Goal: Information Seeking & Learning: Learn about a topic

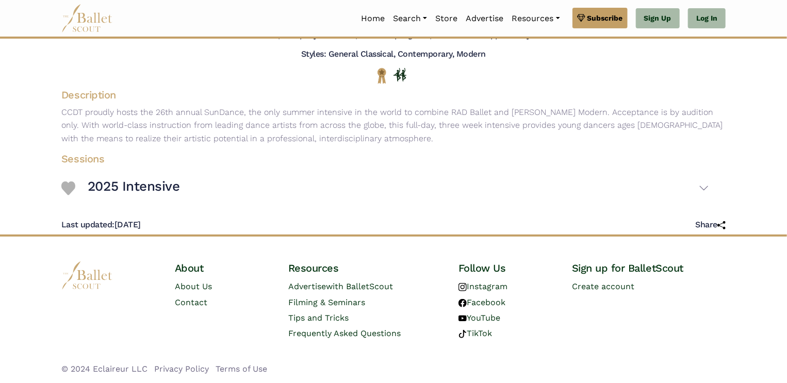
click at [24, 156] on body "Premium Feature Make this audition season count. Upgrade to premium for access …" at bounding box center [393, 130] width 787 height 508
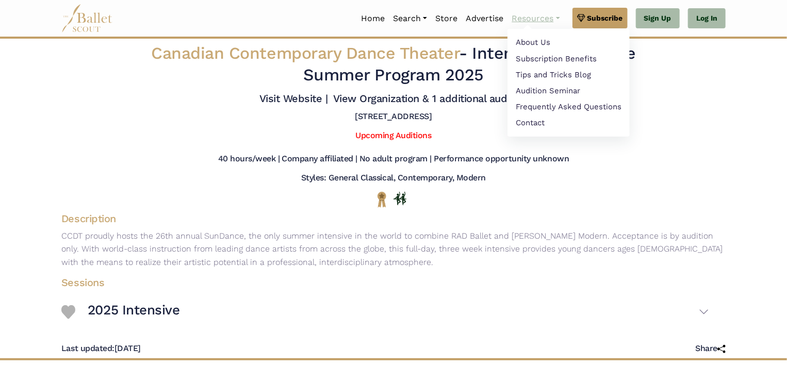
click at [545, 25] on link "Resources" at bounding box center [536, 19] width 56 height 22
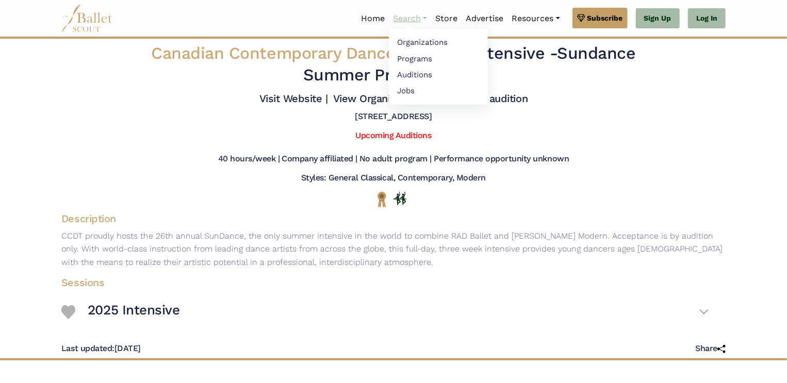
click at [407, 23] on link "Search" at bounding box center [410, 19] width 42 height 22
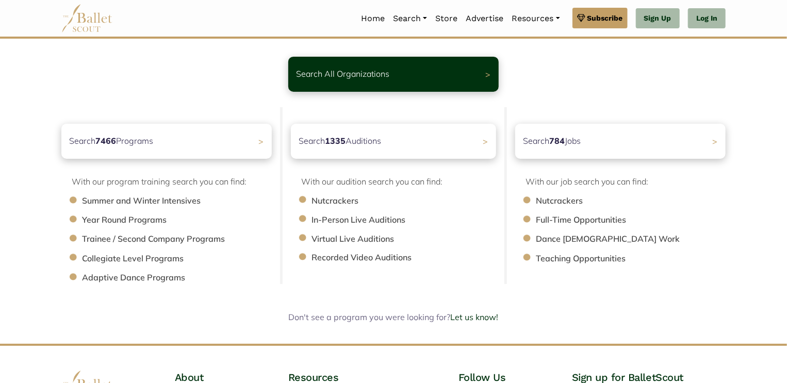
scroll to position [62, 0]
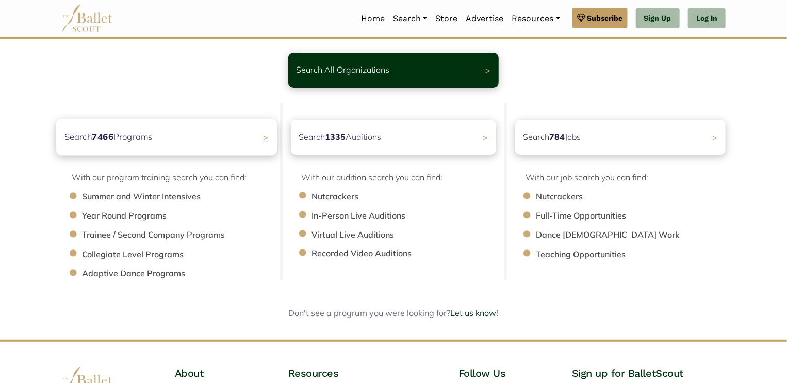
click at [114, 132] on b "7466" at bounding box center [103, 136] width 22 height 11
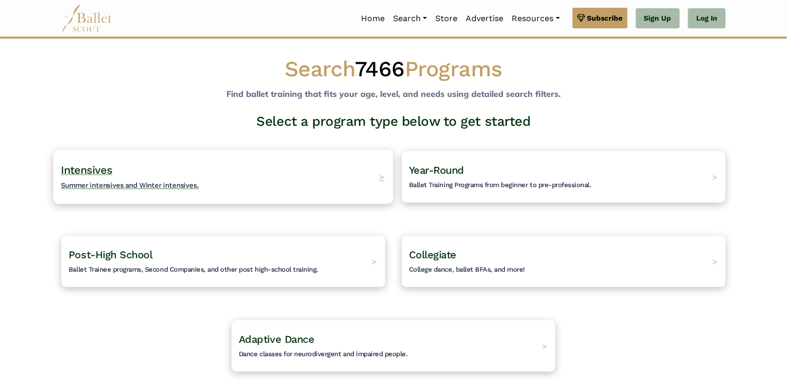
click at [79, 174] on span "Intensives" at bounding box center [87, 170] width 52 height 13
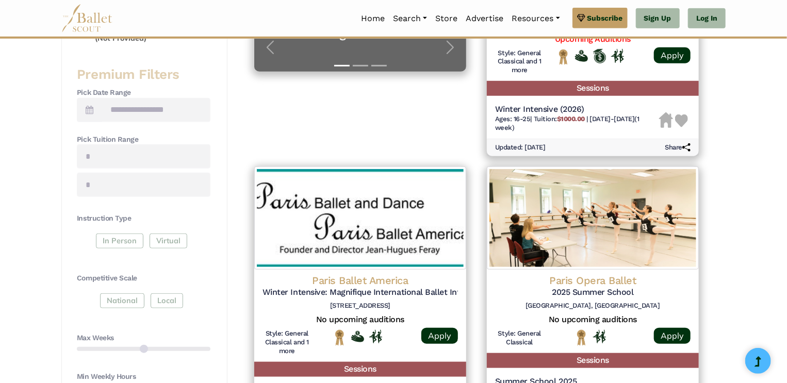
scroll to position [369, 0]
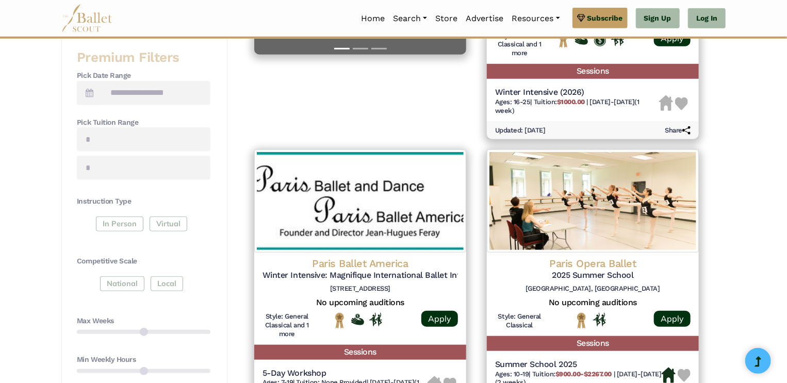
click at [134, 224] on div "In Person Virtual" at bounding box center [144, 226] width 134 height 19
click at [108, 217] on div "In Person Virtual" at bounding box center [144, 226] width 134 height 19
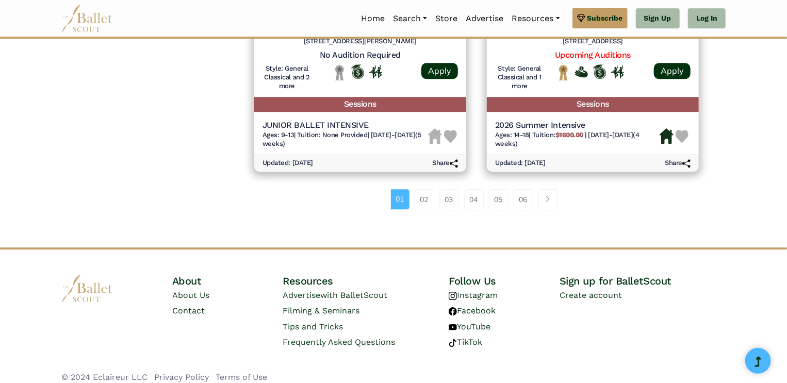
scroll to position [1505, 0]
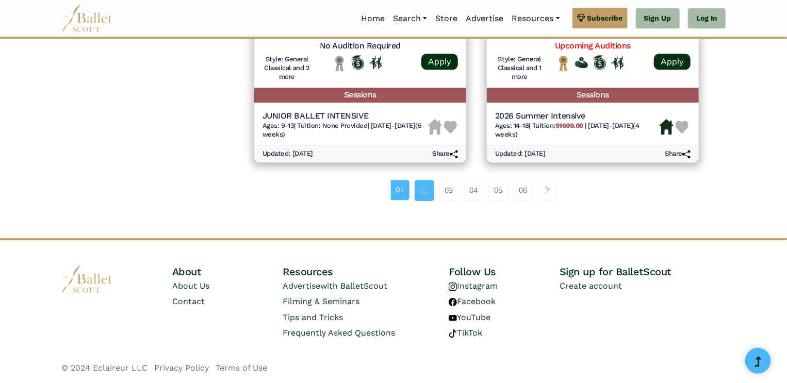
click at [421, 200] on link "02" at bounding box center [425, 190] width 20 height 21
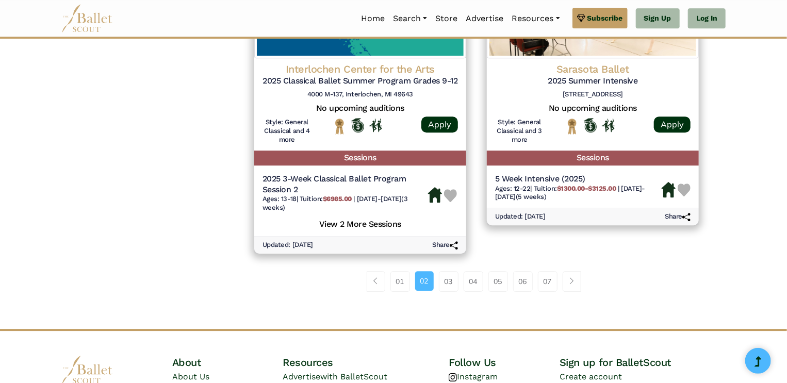
scroll to position [1454, 0]
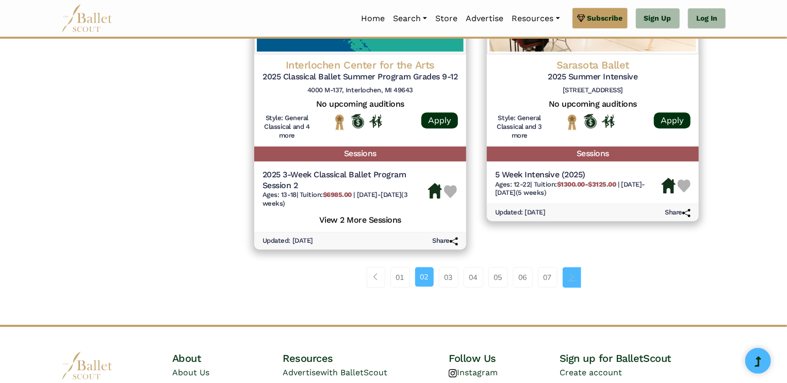
click at [576, 281] on link "Page navigation example" at bounding box center [572, 277] width 19 height 21
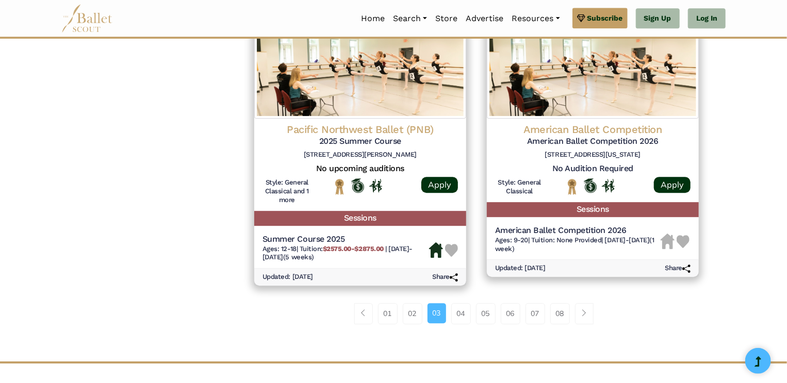
scroll to position [1391, 0]
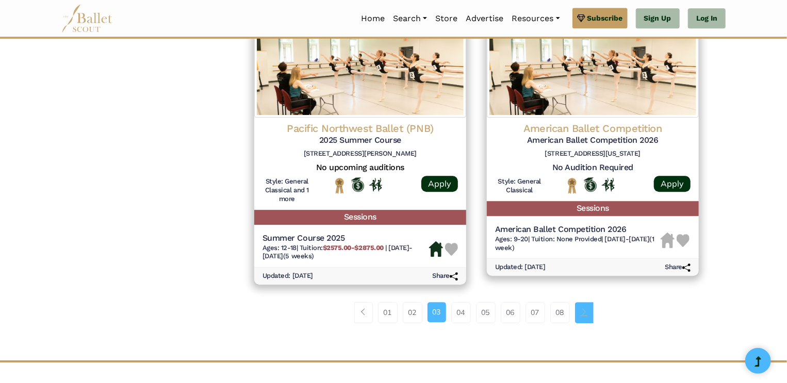
click at [590, 318] on link "Page navigation example" at bounding box center [584, 312] width 19 height 21
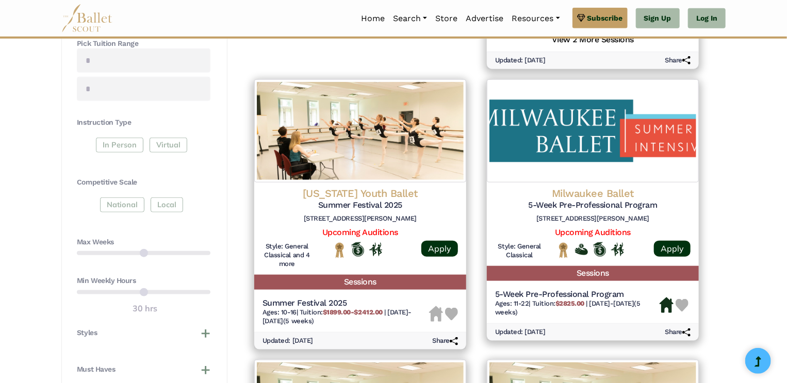
scroll to position [449, 0]
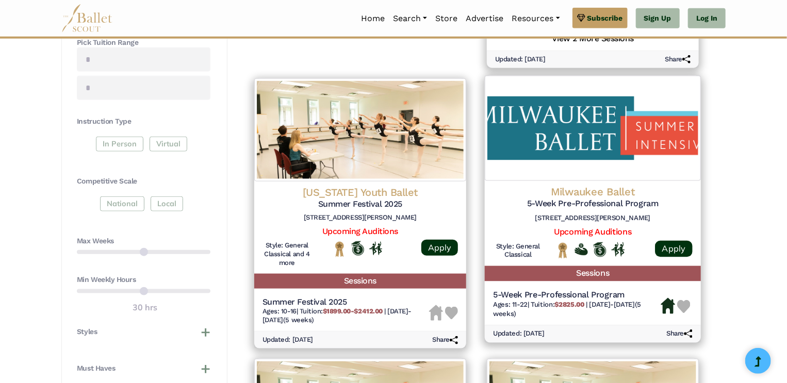
click at [514, 340] on div "Updated: [DATE] Share" at bounding box center [593, 334] width 216 height 18
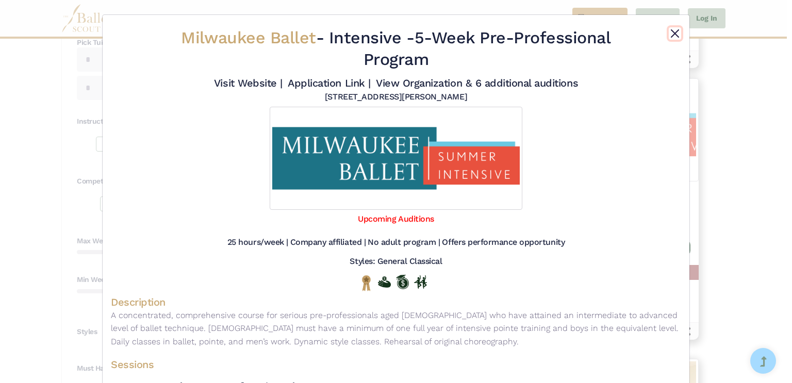
click at [674, 33] on button "Close" at bounding box center [675, 33] width 12 height 12
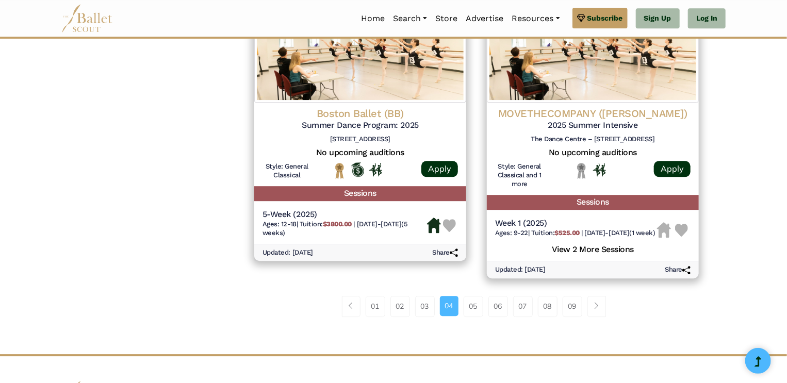
scroll to position [1414, 0]
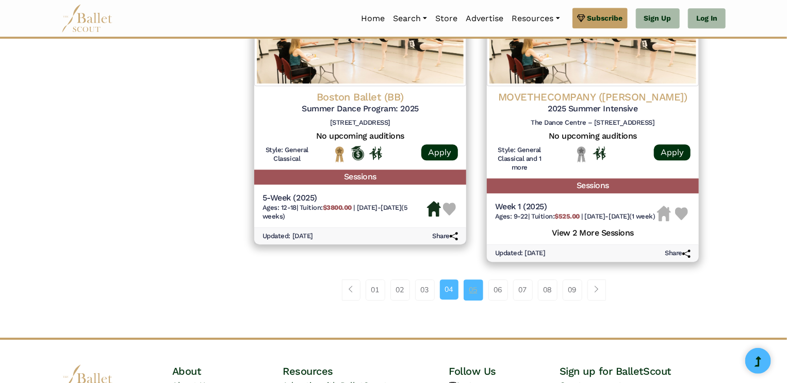
click at [476, 300] on link "05" at bounding box center [474, 290] width 20 height 21
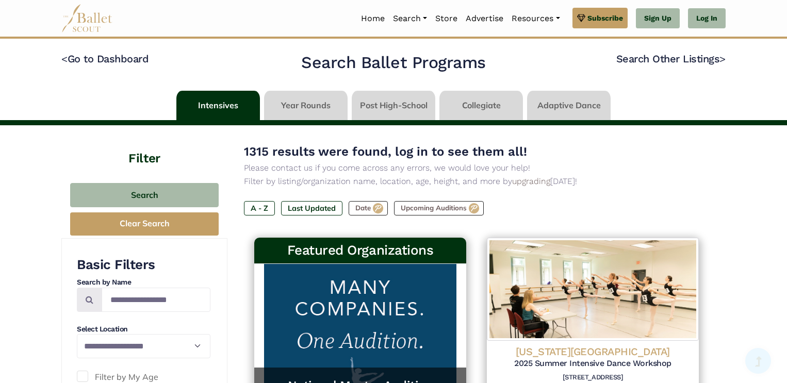
scroll to position [168, 0]
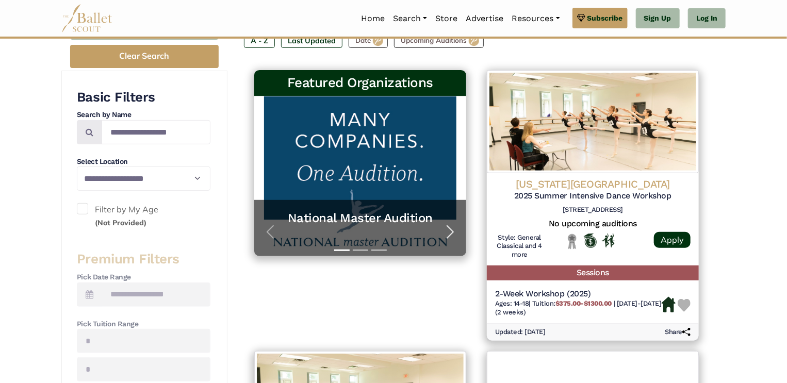
click at [458, 233] on span "button" at bounding box center [450, 232] width 17 height 17
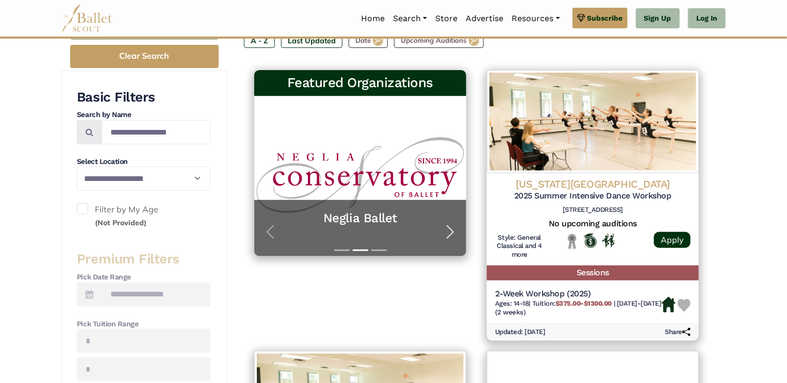
click at [458, 233] on span "button" at bounding box center [450, 232] width 17 height 17
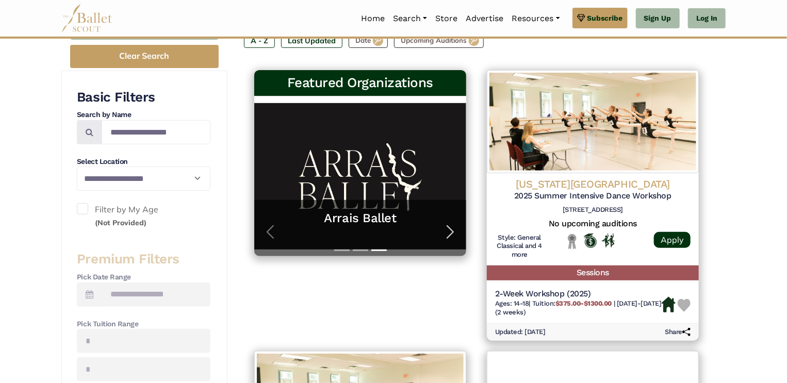
click at [456, 240] on button "Next" at bounding box center [450, 232] width 32 height 48
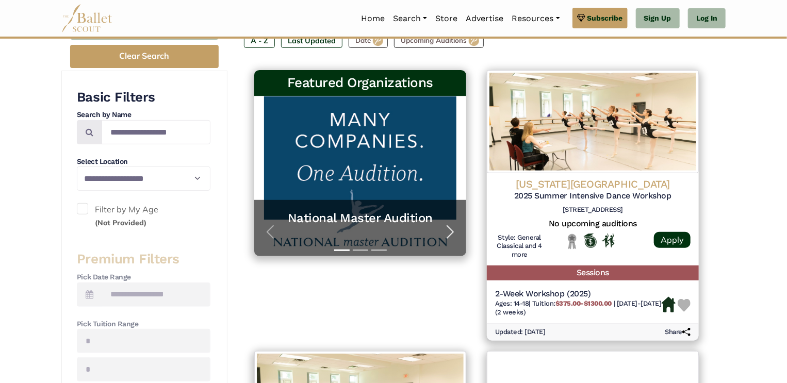
click at [456, 240] on button "Next" at bounding box center [450, 232] width 32 height 48
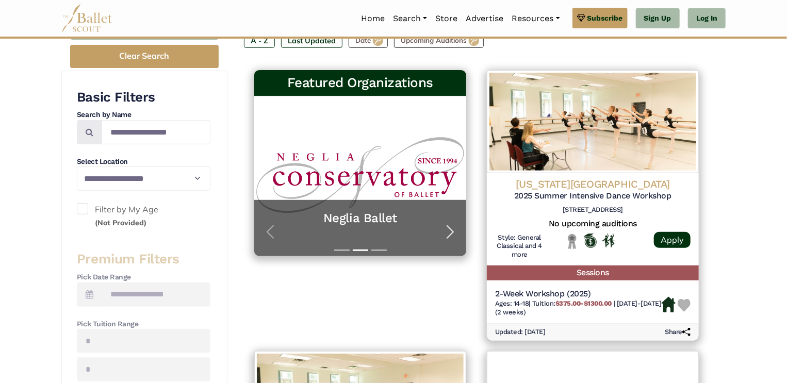
click at [458, 236] on span "button" at bounding box center [450, 232] width 17 height 17
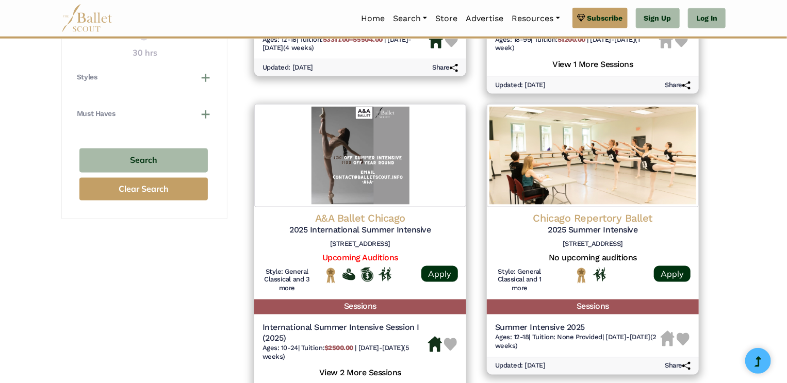
scroll to position [718, 0]
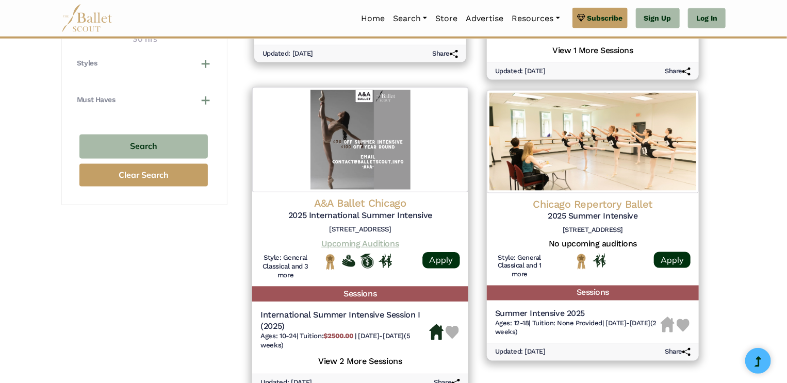
click at [381, 246] on link "Upcoming Auditions" at bounding box center [359, 244] width 77 height 10
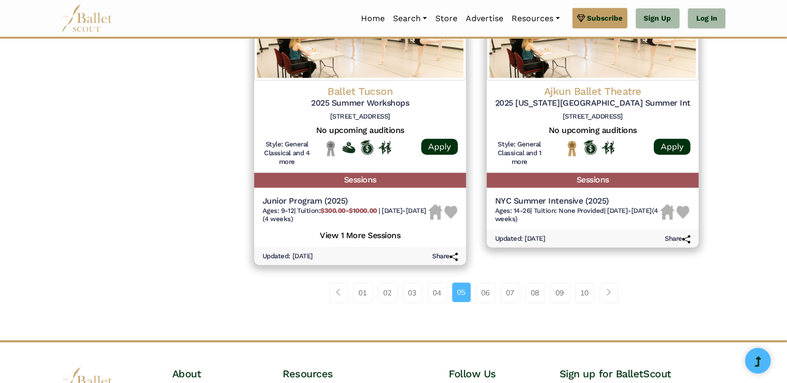
scroll to position [1422, 0]
click at [483, 293] on link "06" at bounding box center [486, 292] width 20 height 21
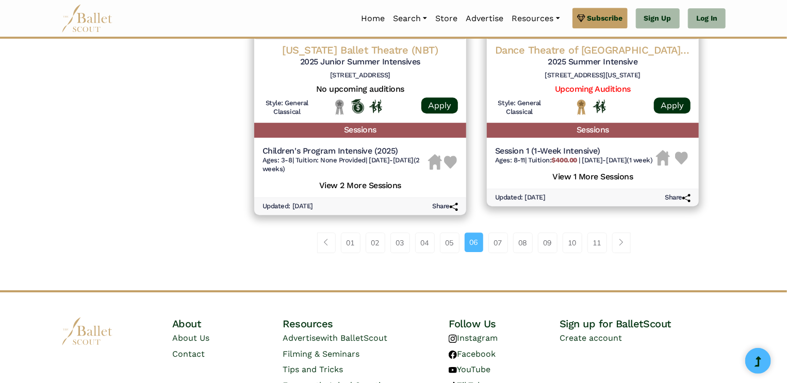
scroll to position [1473, 0]
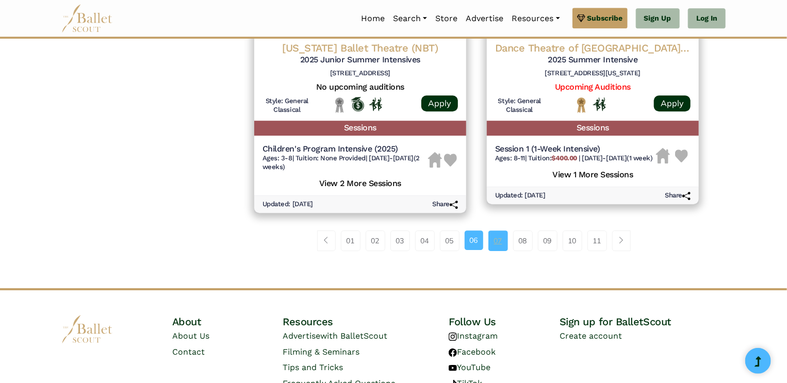
click at [495, 242] on link "07" at bounding box center [499, 241] width 20 height 21
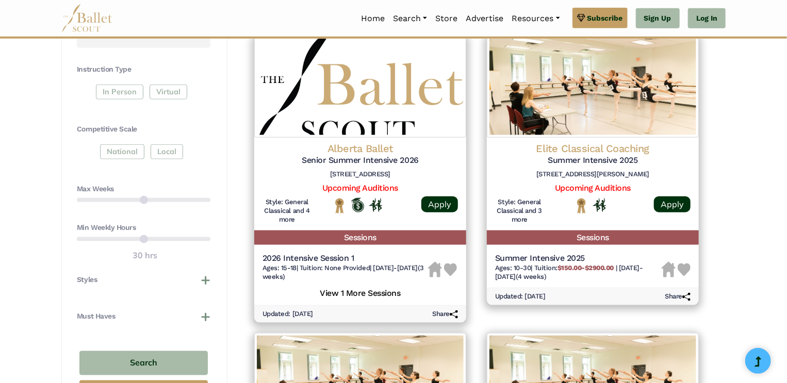
scroll to position [504, 0]
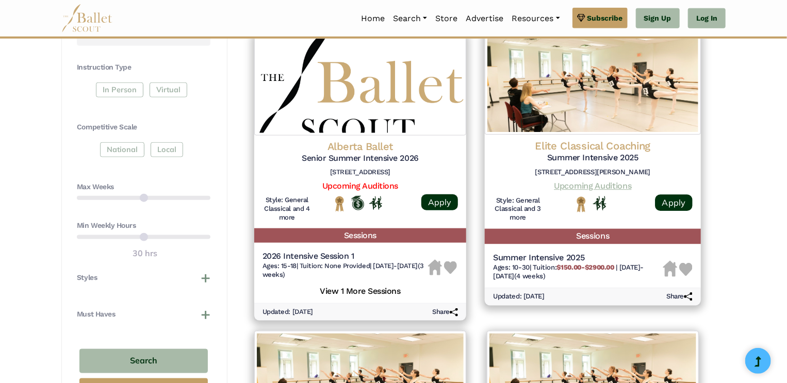
click at [577, 188] on link "Upcoming Auditions" at bounding box center [592, 186] width 77 height 10
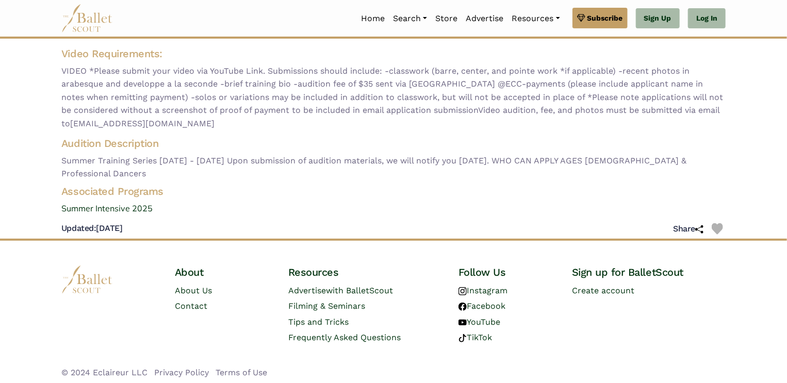
scroll to position [107, 0]
